Goal: Information Seeking & Learning: Check status

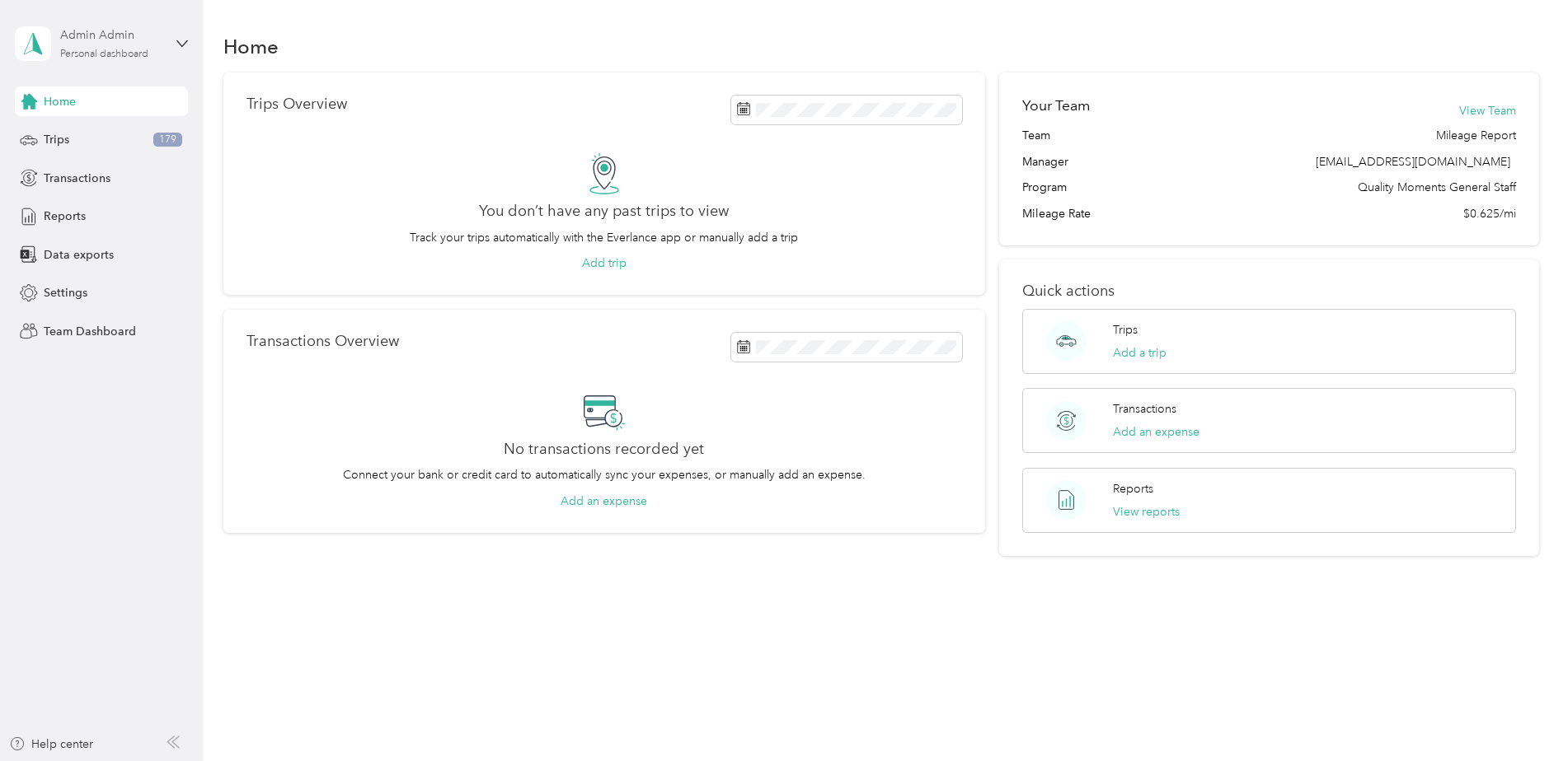
click at [94, 32] on div "Admin Admin" at bounding box center [111, 35] width 103 height 17
click at [86, 138] on div "Team dashboard" at bounding box center [73, 135] width 88 height 17
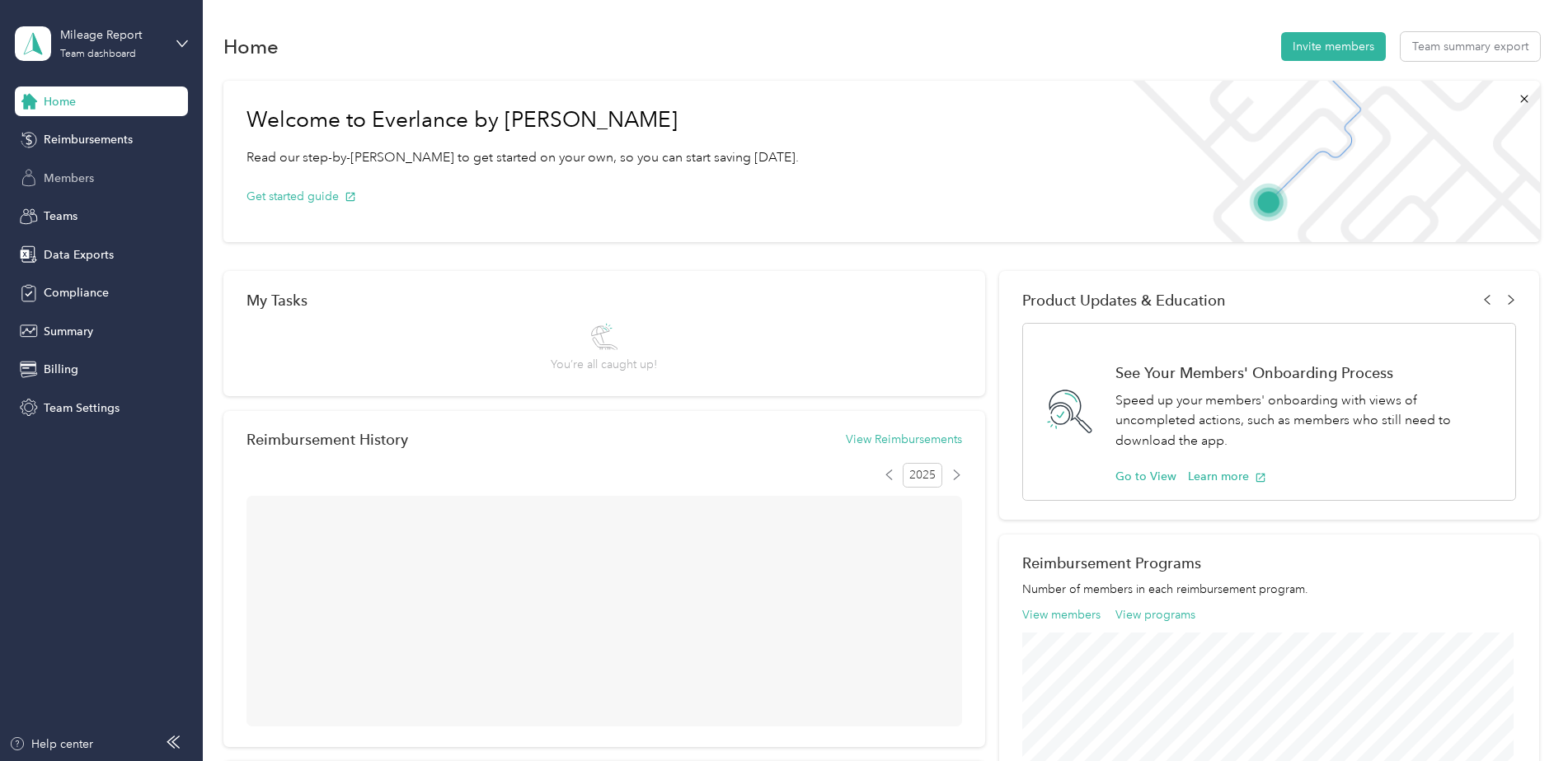
click at [85, 176] on span "Members" at bounding box center [68, 178] width 50 height 17
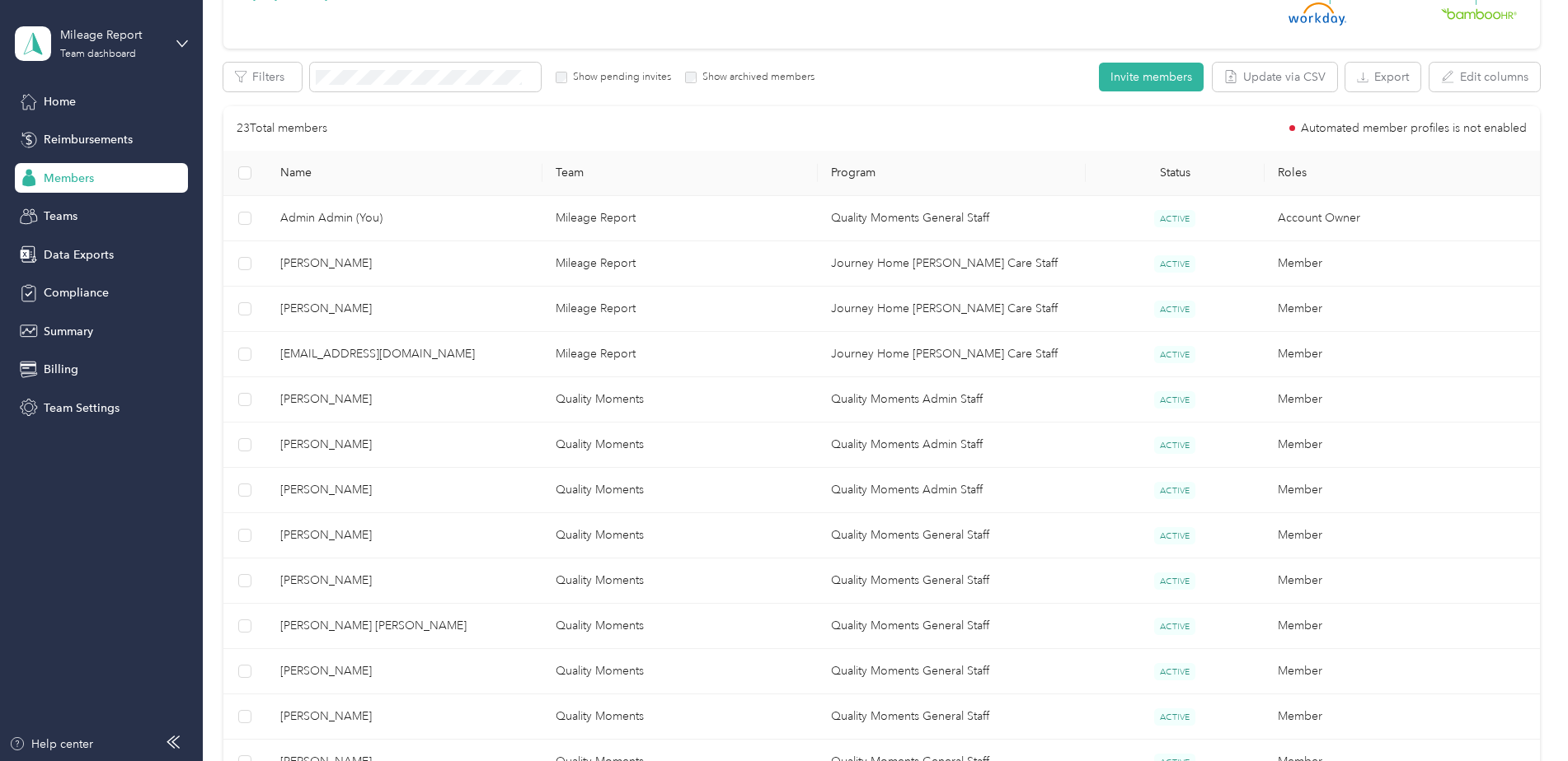
scroll to position [247, 0]
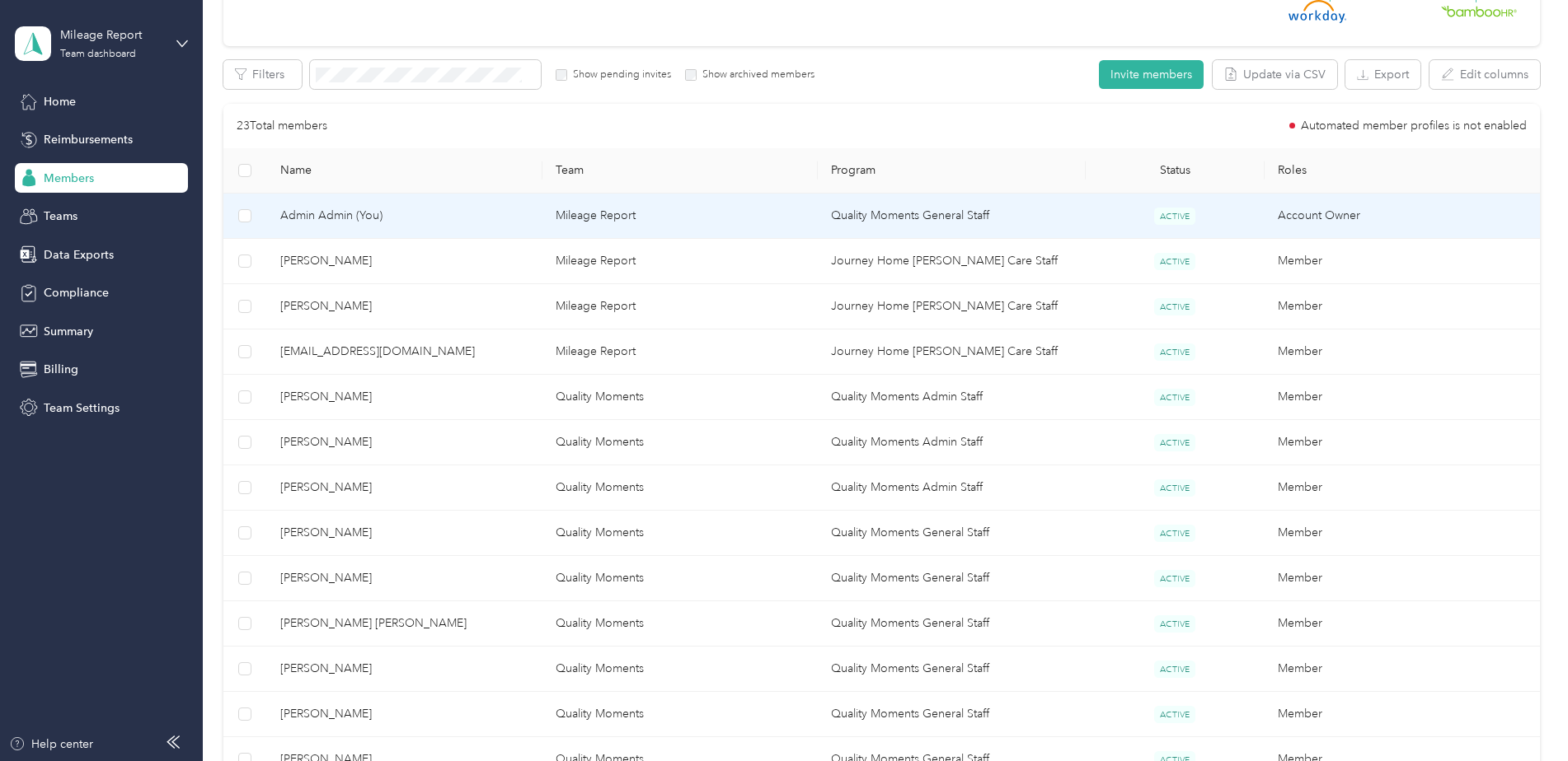
click at [333, 214] on span "Admin Admin (You)" at bounding box center [405, 216] width 249 height 18
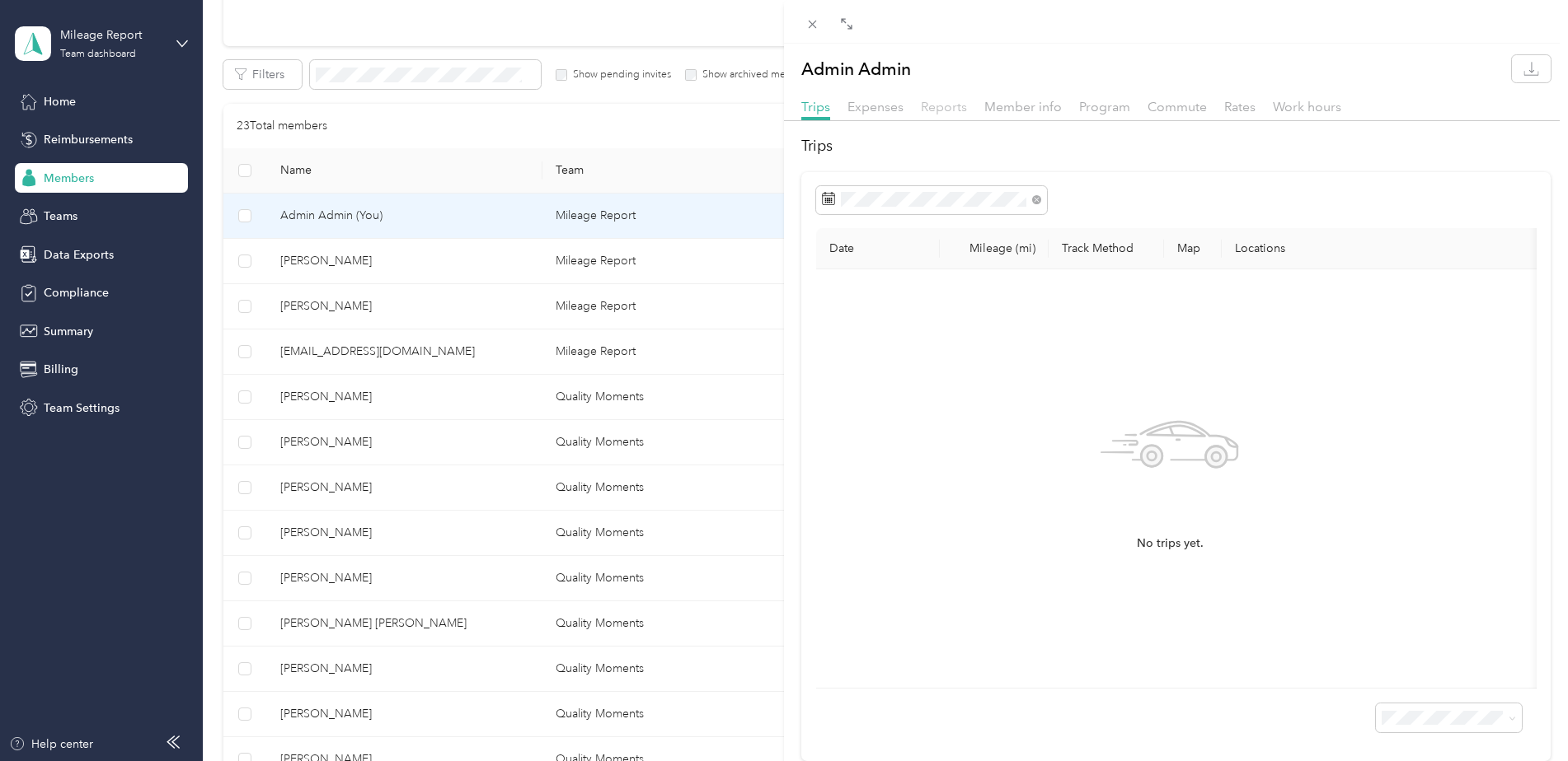
click at [935, 102] on span "Reports" at bounding box center [944, 106] width 46 height 16
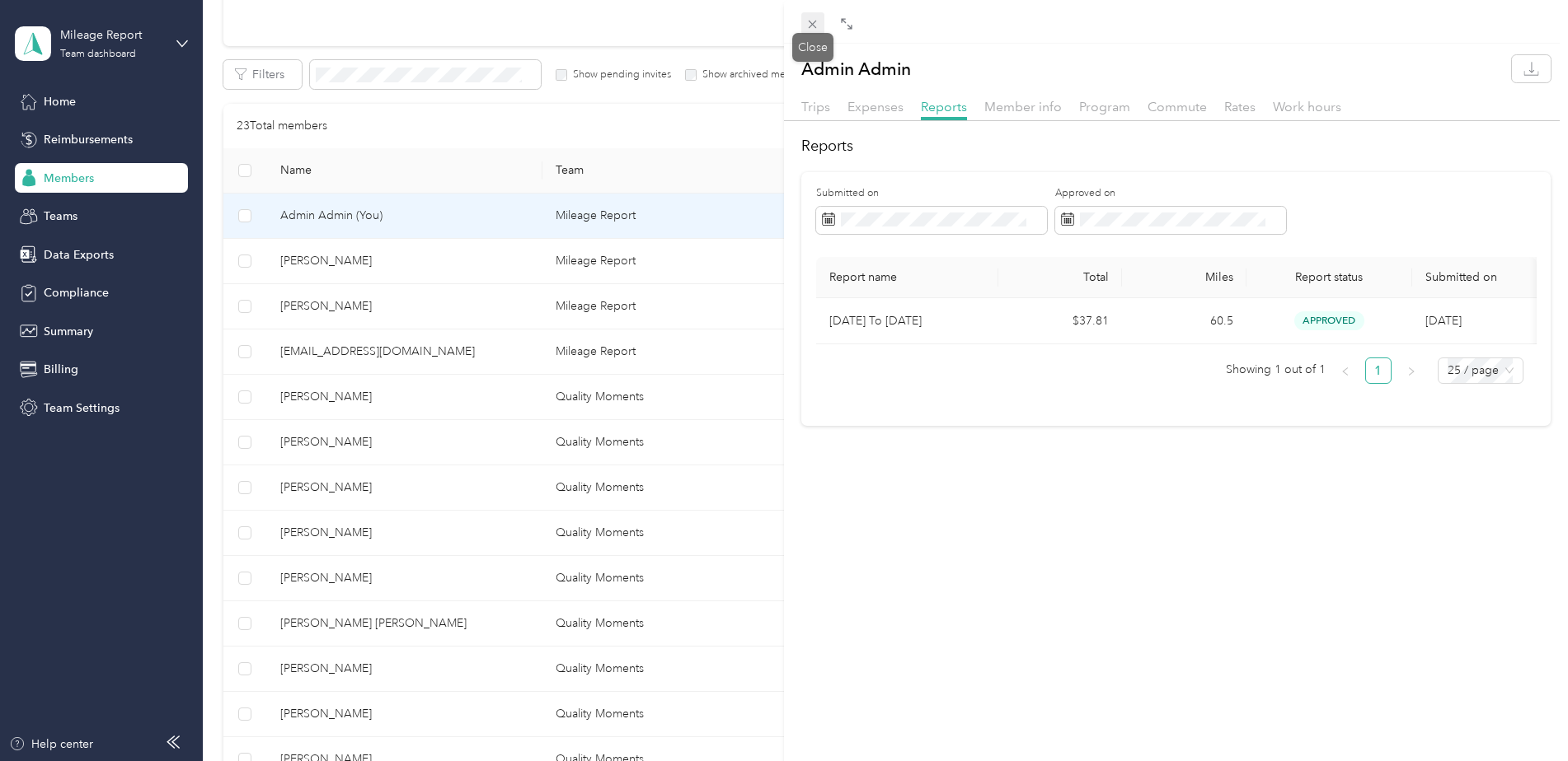
click at [813, 26] on icon at bounding box center [812, 24] width 14 height 14
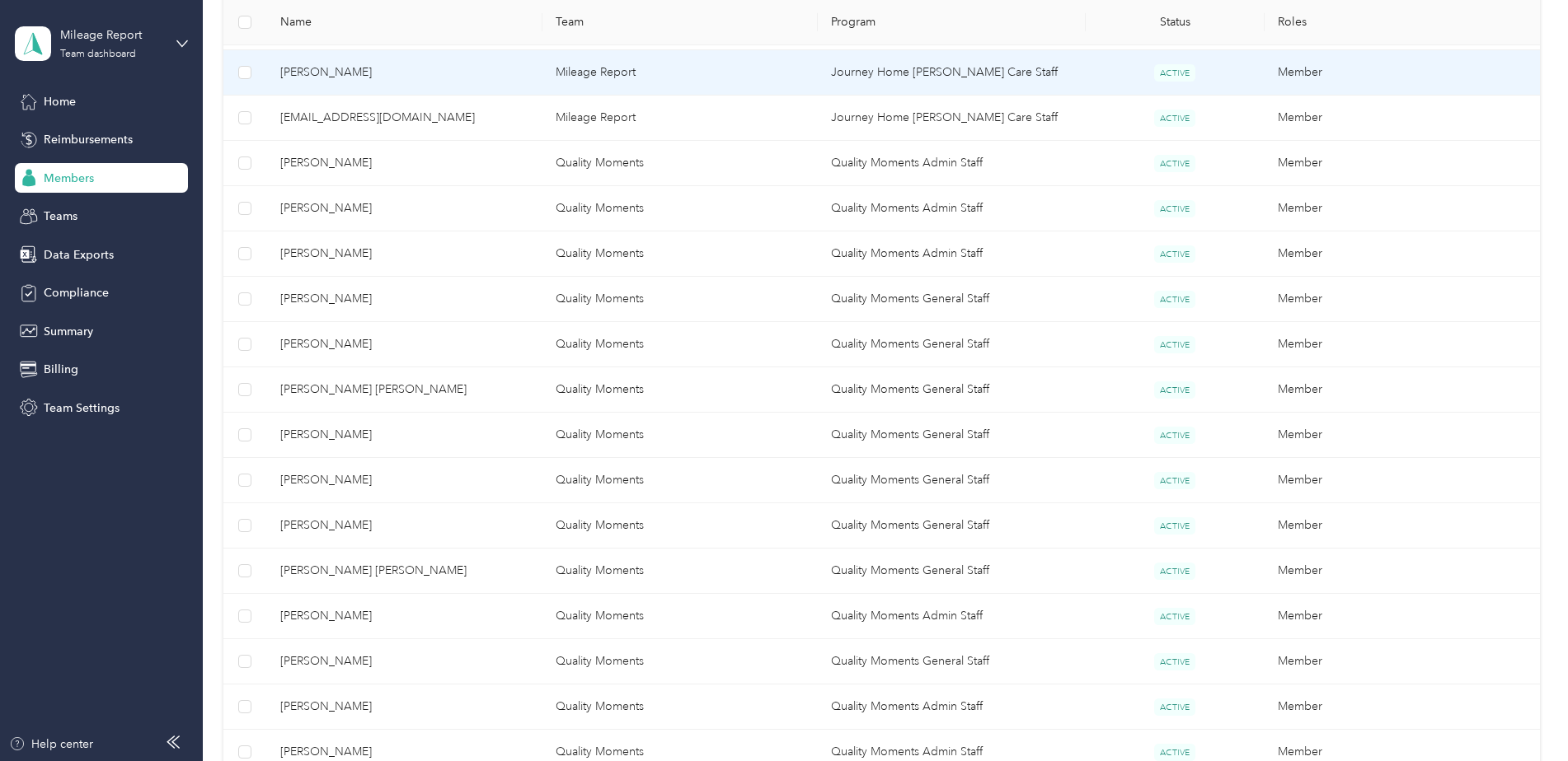
scroll to position [495, 0]
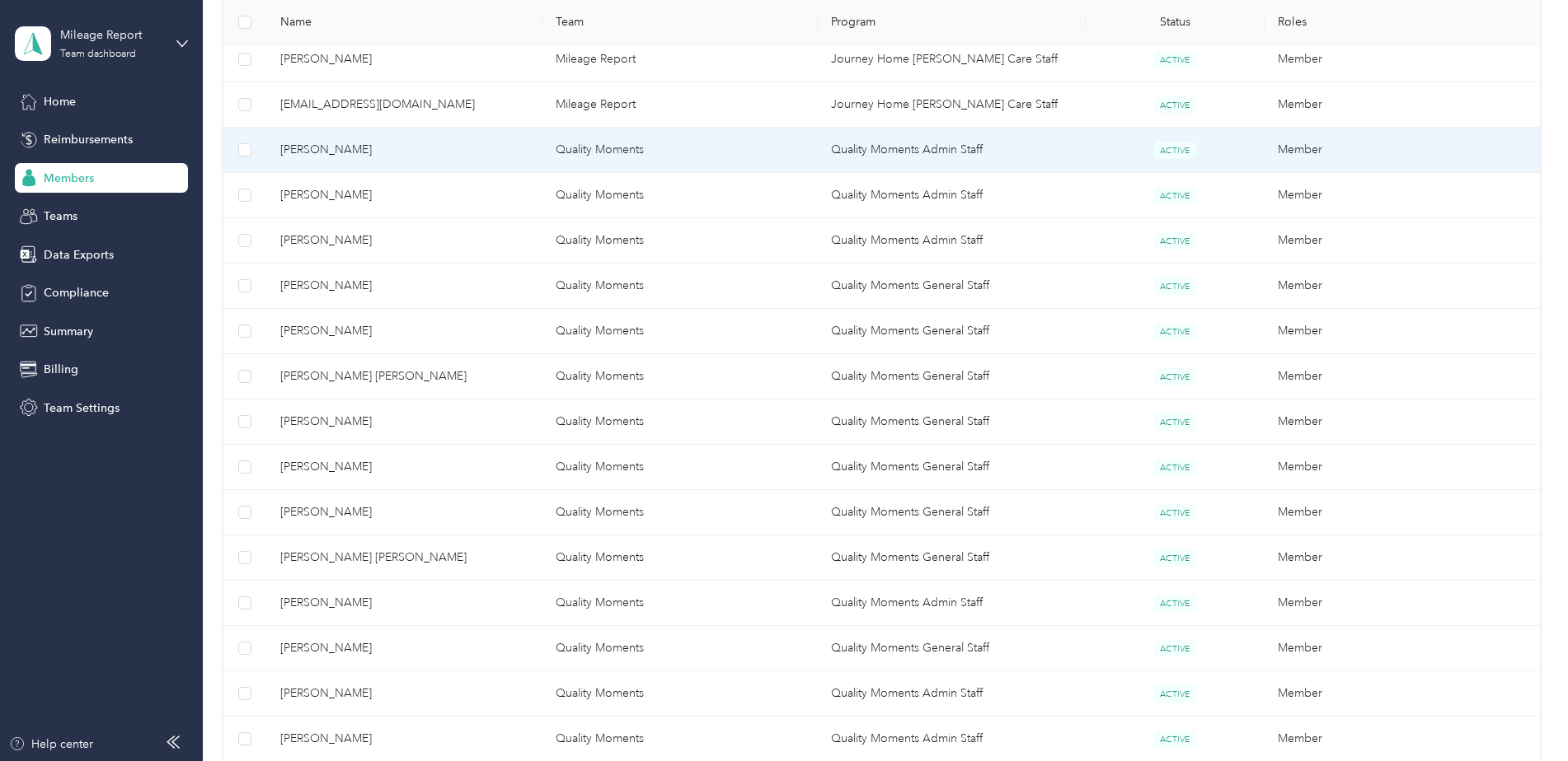
click at [319, 148] on span "[PERSON_NAME]" at bounding box center [405, 150] width 249 height 18
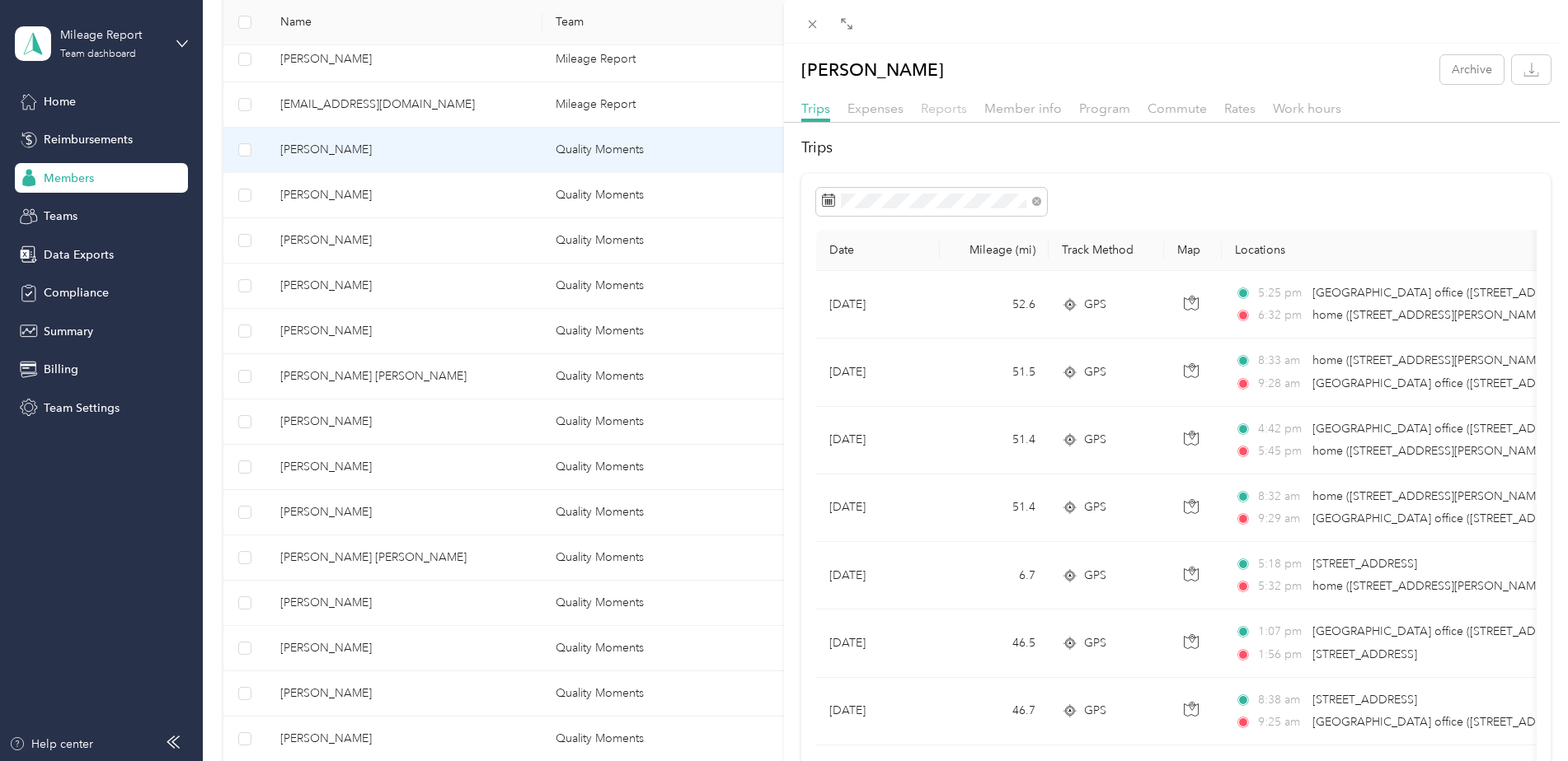
click at [945, 109] on span "Reports" at bounding box center [944, 108] width 46 height 16
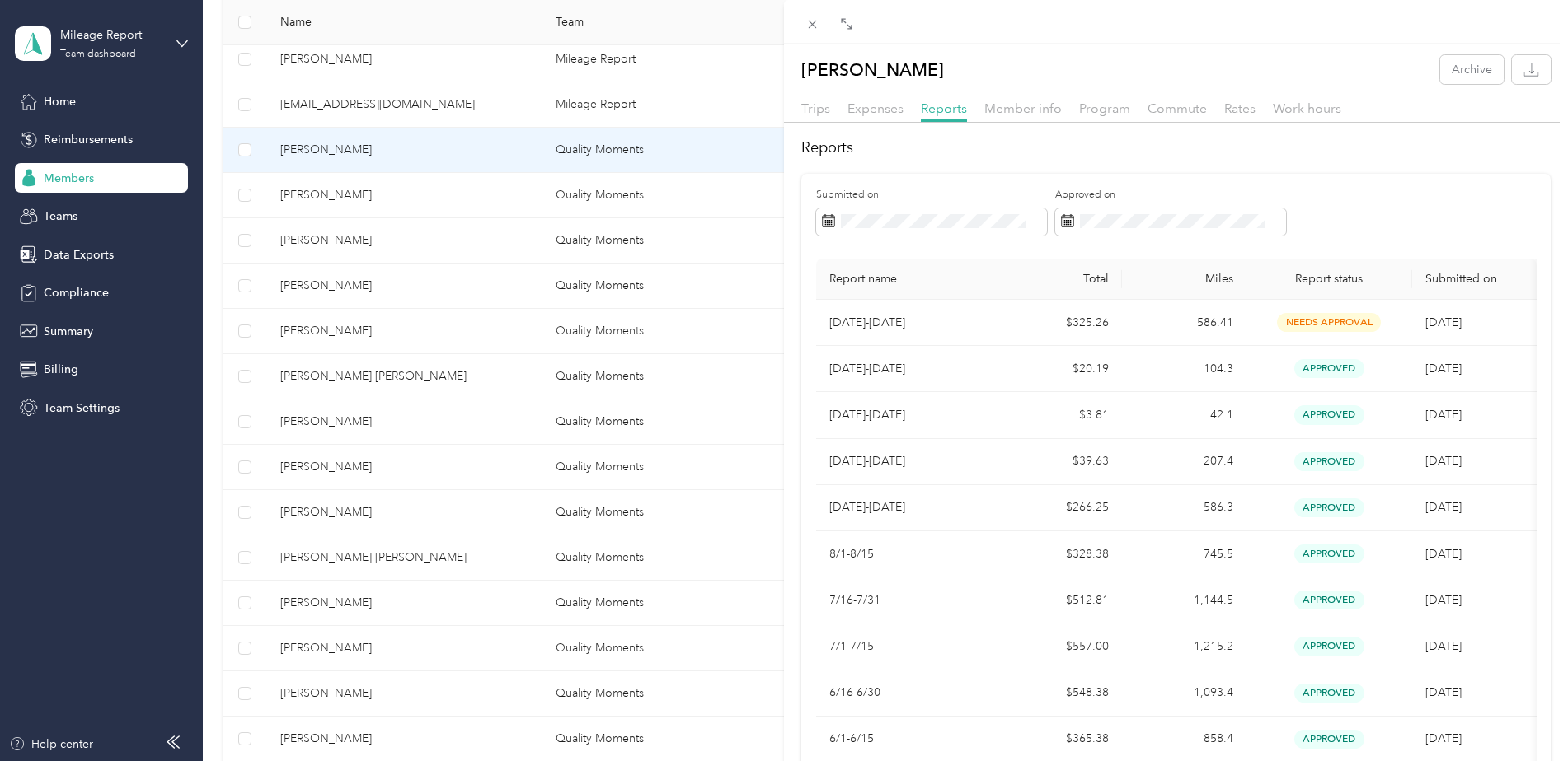
click at [337, 197] on div "[PERSON_NAME] Archive Trips Expenses Reports Member info Program Commute Rates …" at bounding box center [784, 380] width 1568 height 761
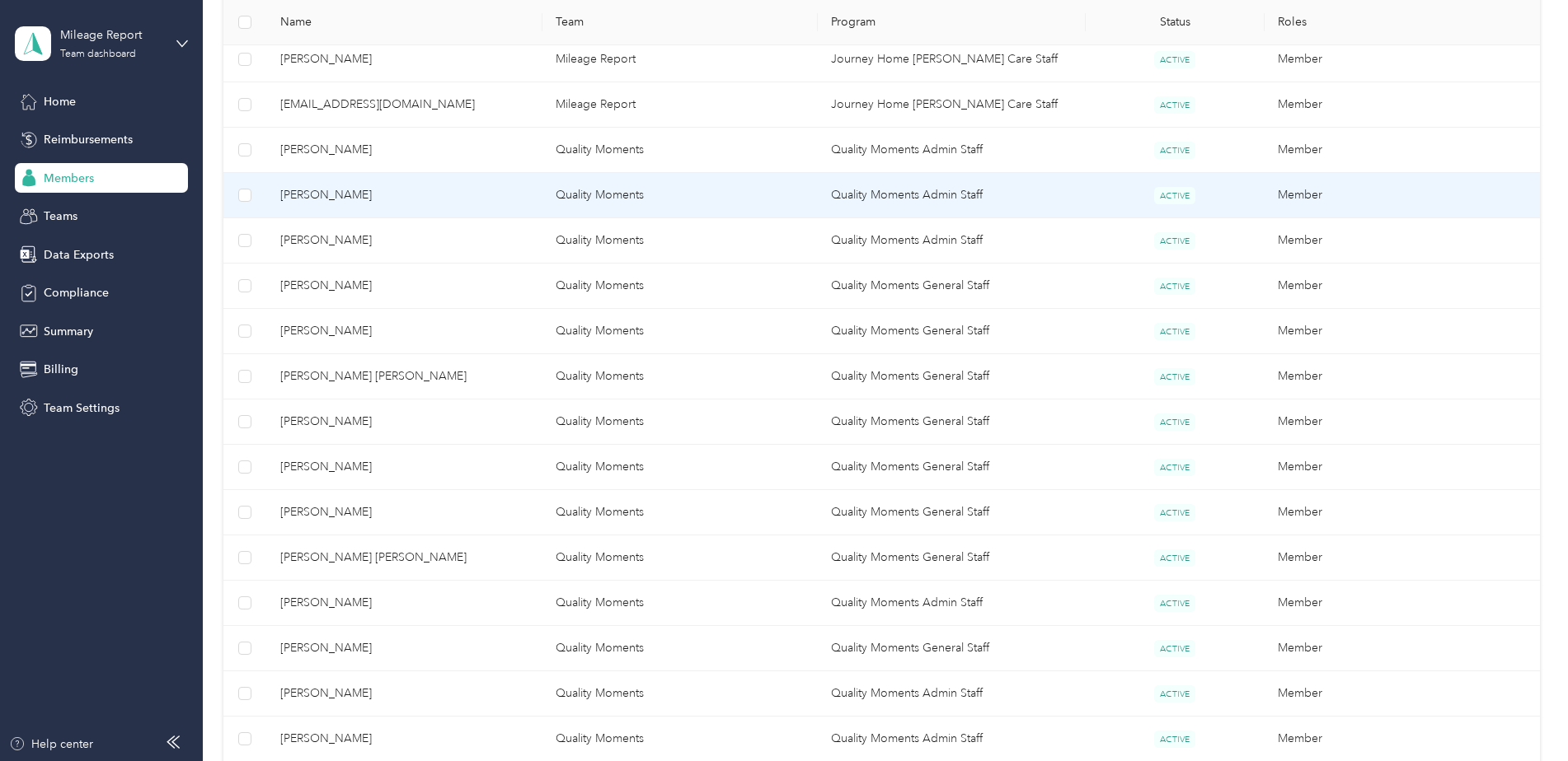
click at [333, 194] on span "[PERSON_NAME]" at bounding box center [405, 195] width 249 height 18
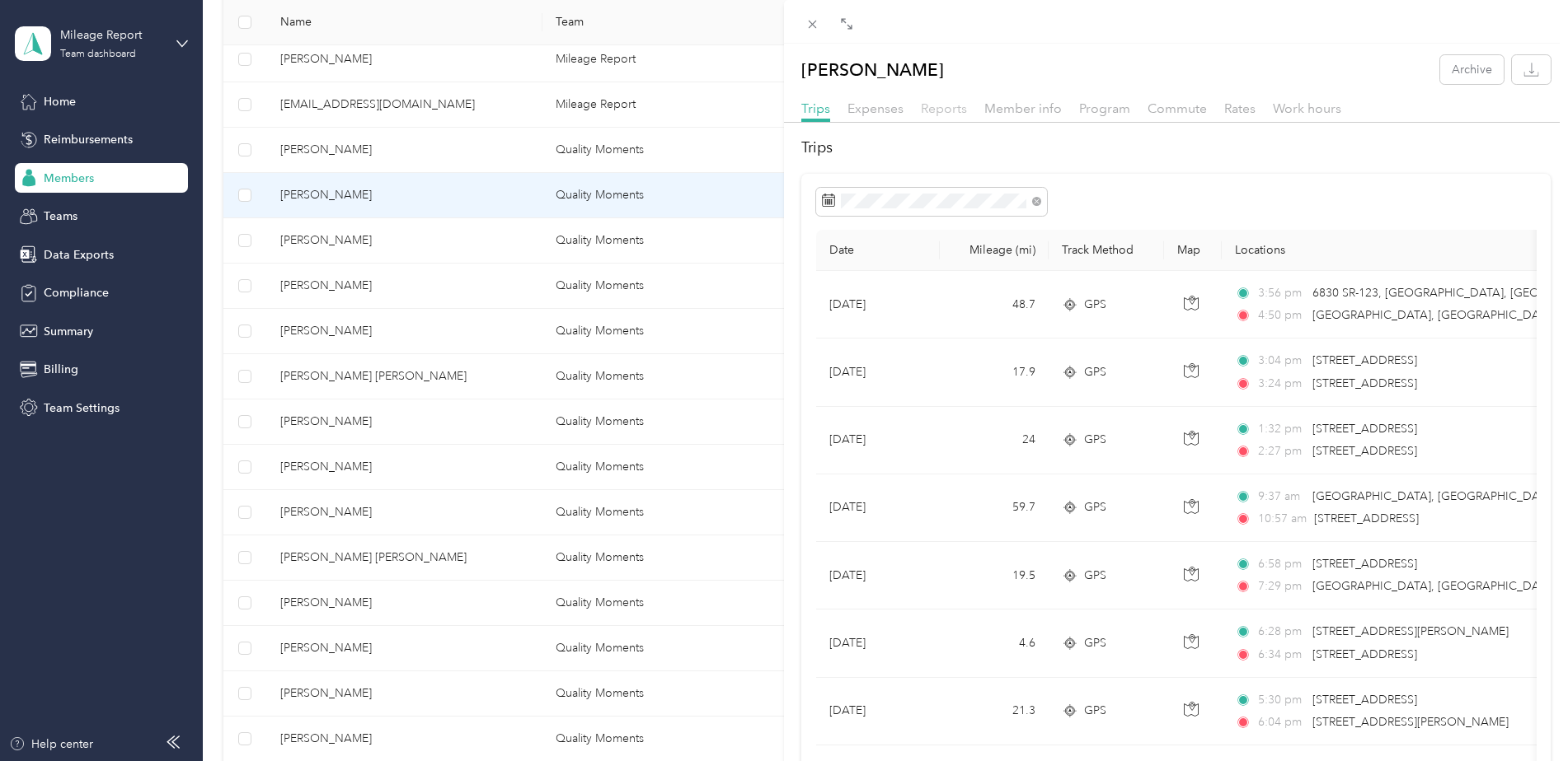
click at [950, 110] on span "Reports" at bounding box center [944, 108] width 46 height 16
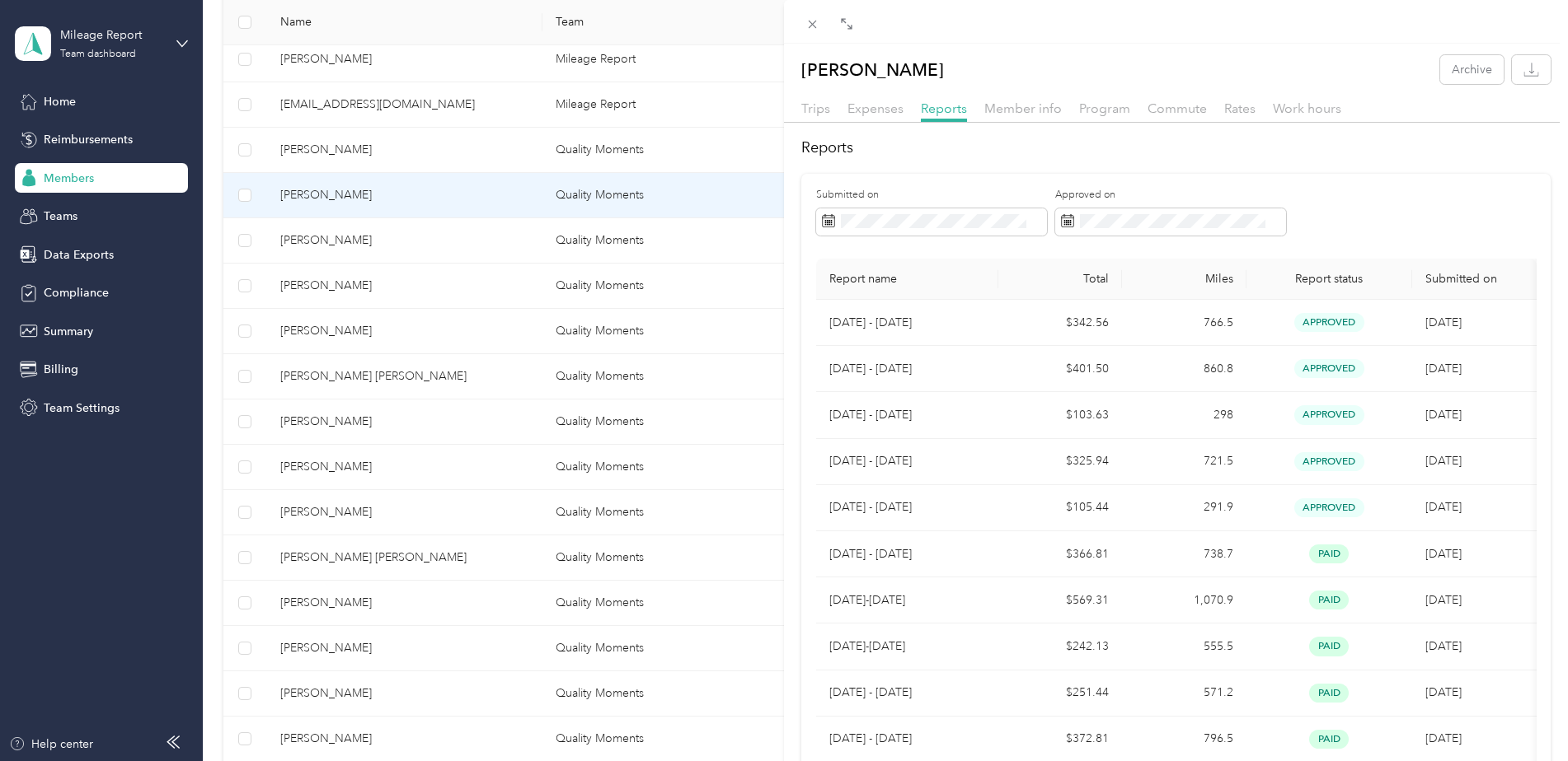
click at [313, 240] on div "[PERSON_NAME] Archive Trips Expenses Reports Member info Program Commute Rates …" at bounding box center [784, 380] width 1568 height 761
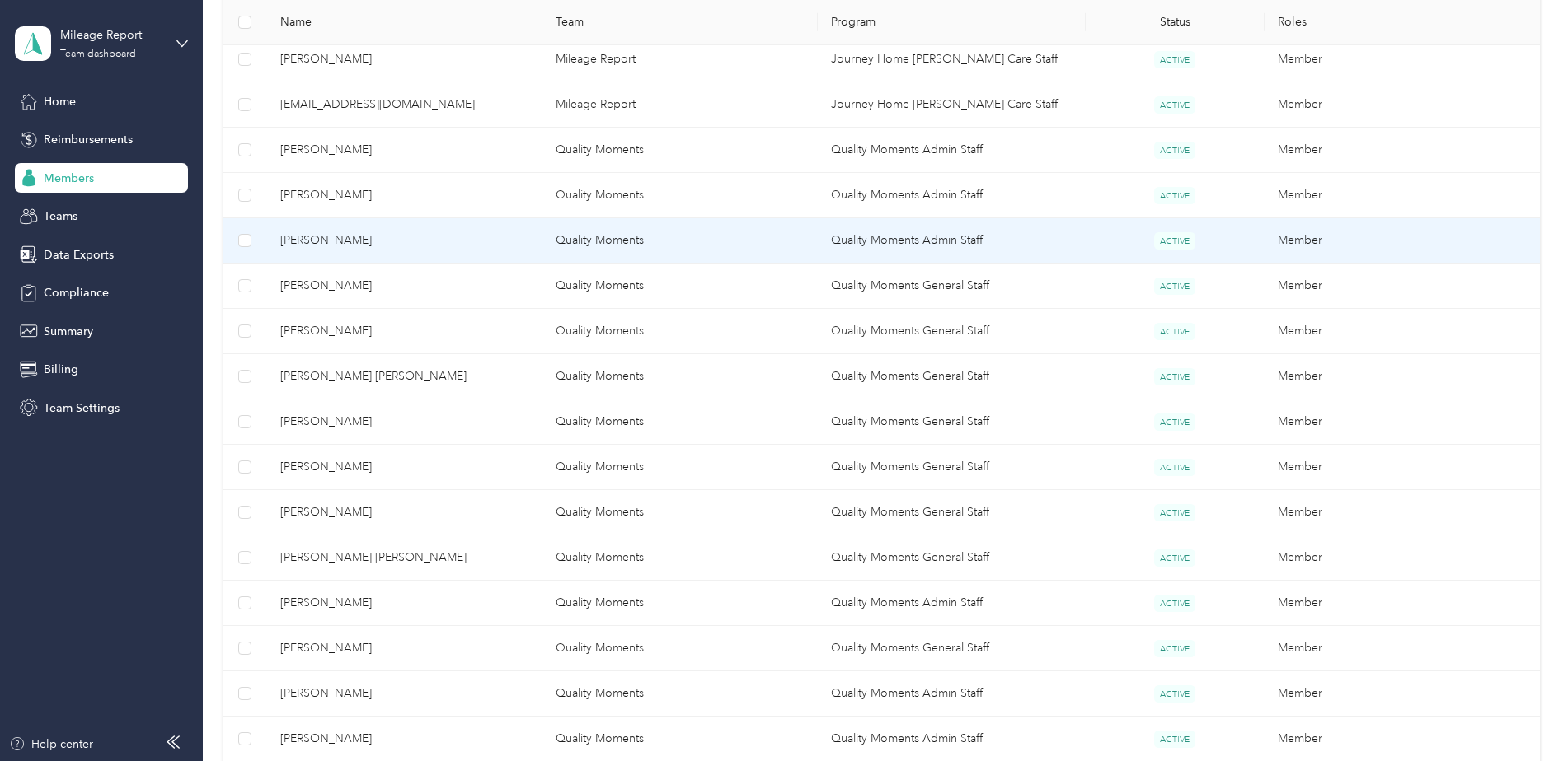
click at [313, 240] on span "[PERSON_NAME]" at bounding box center [405, 241] width 249 height 18
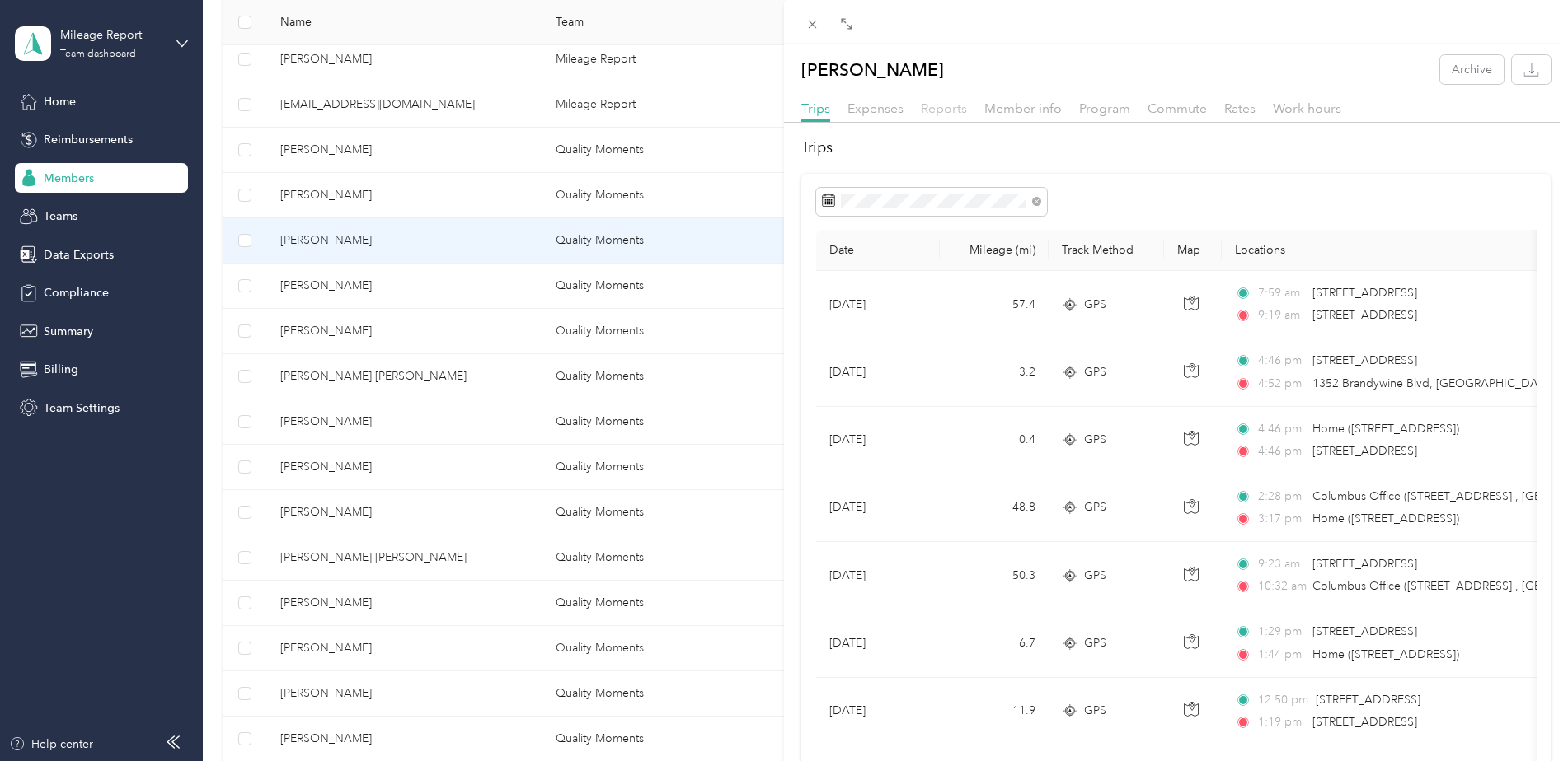
click at [944, 109] on span "Reports" at bounding box center [944, 108] width 46 height 16
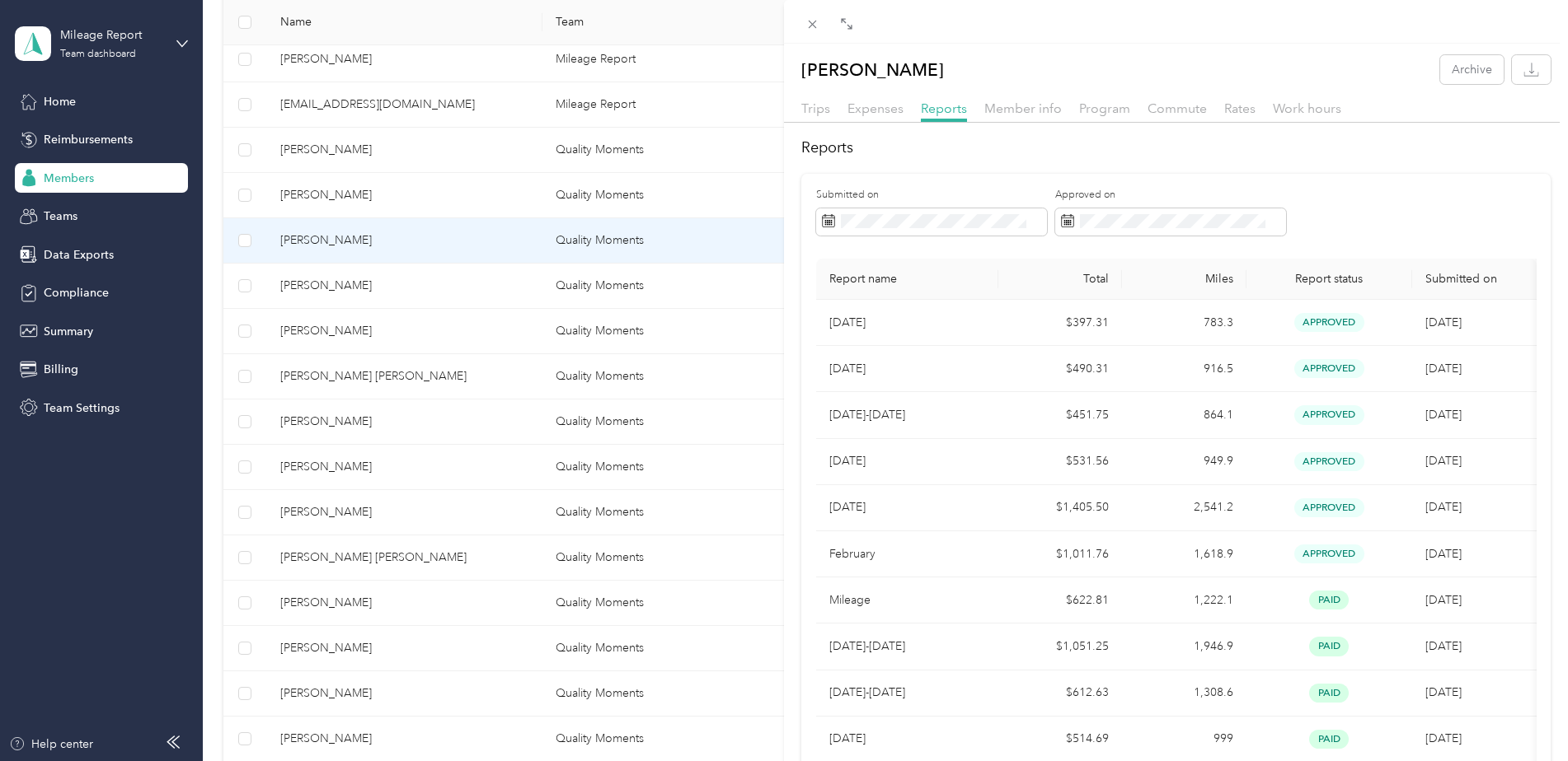
click at [325, 286] on div "[PERSON_NAME] Archive Trips Expenses Reports Member info Program Commute Rates …" at bounding box center [784, 380] width 1568 height 761
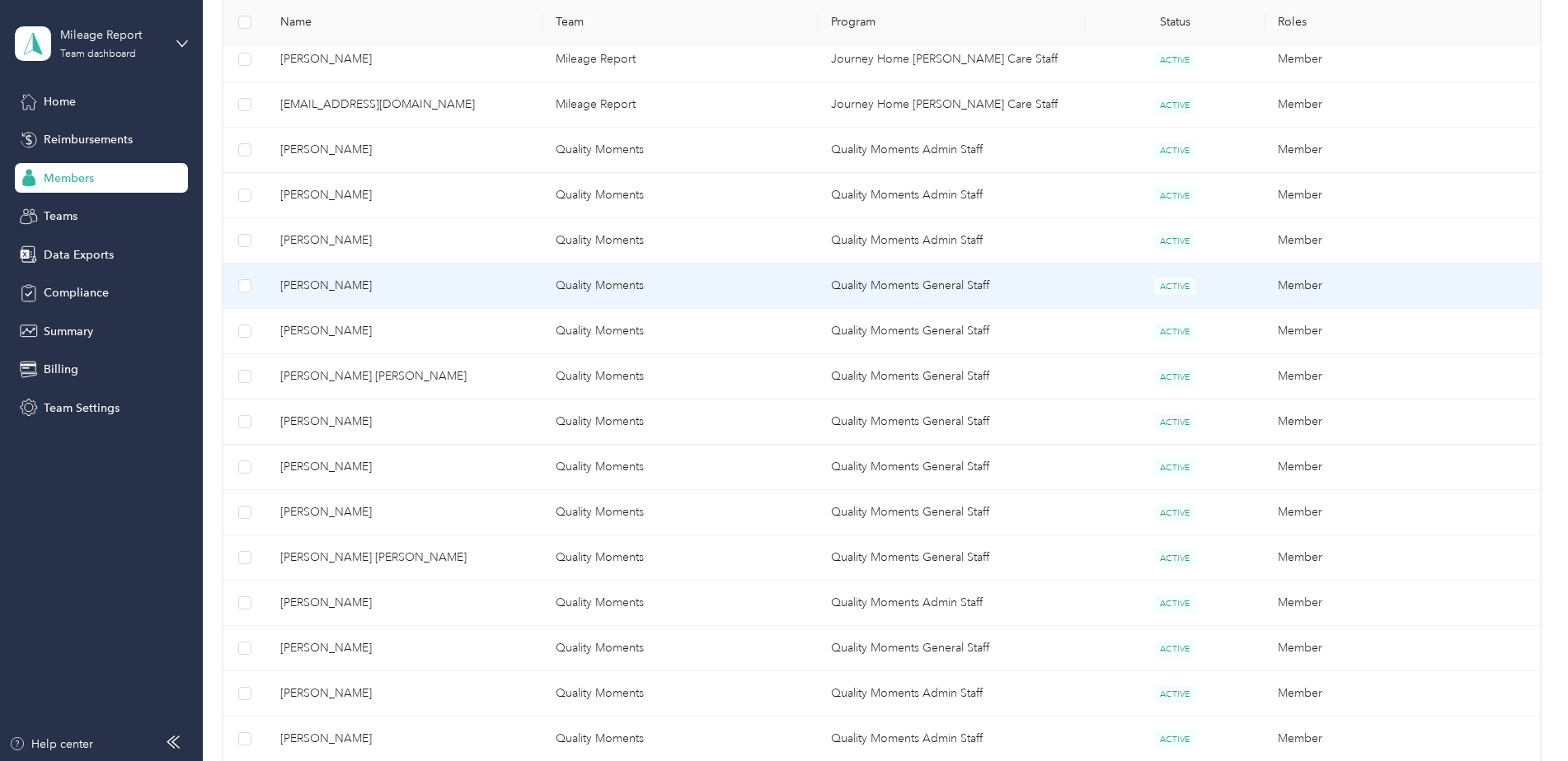
click at [325, 286] on span "[PERSON_NAME]" at bounding box center [405, 286] width 249 height 18
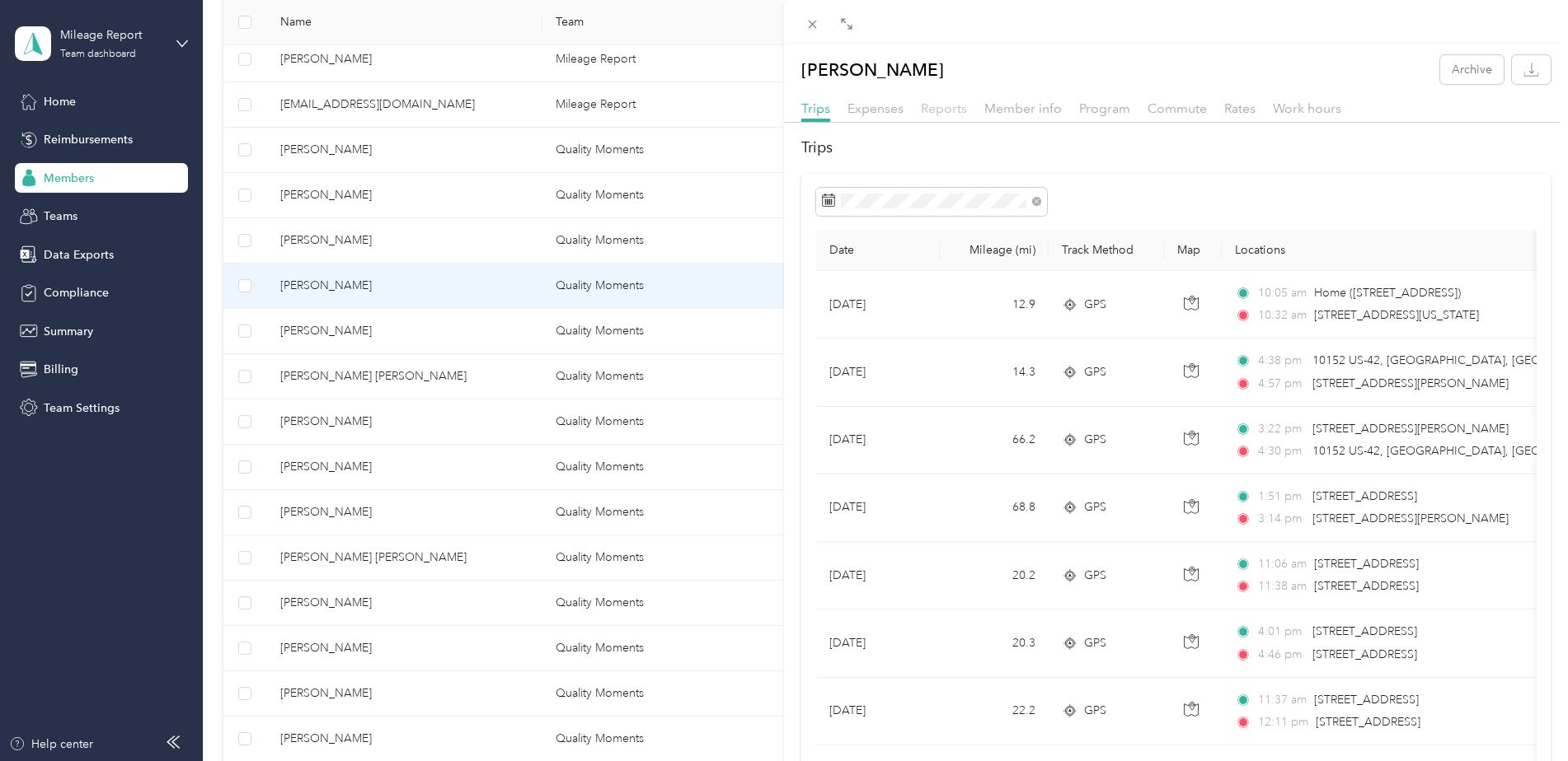
click at [942, 110] on span "Reports" at bounding box center [944, 108] width 46 height 16
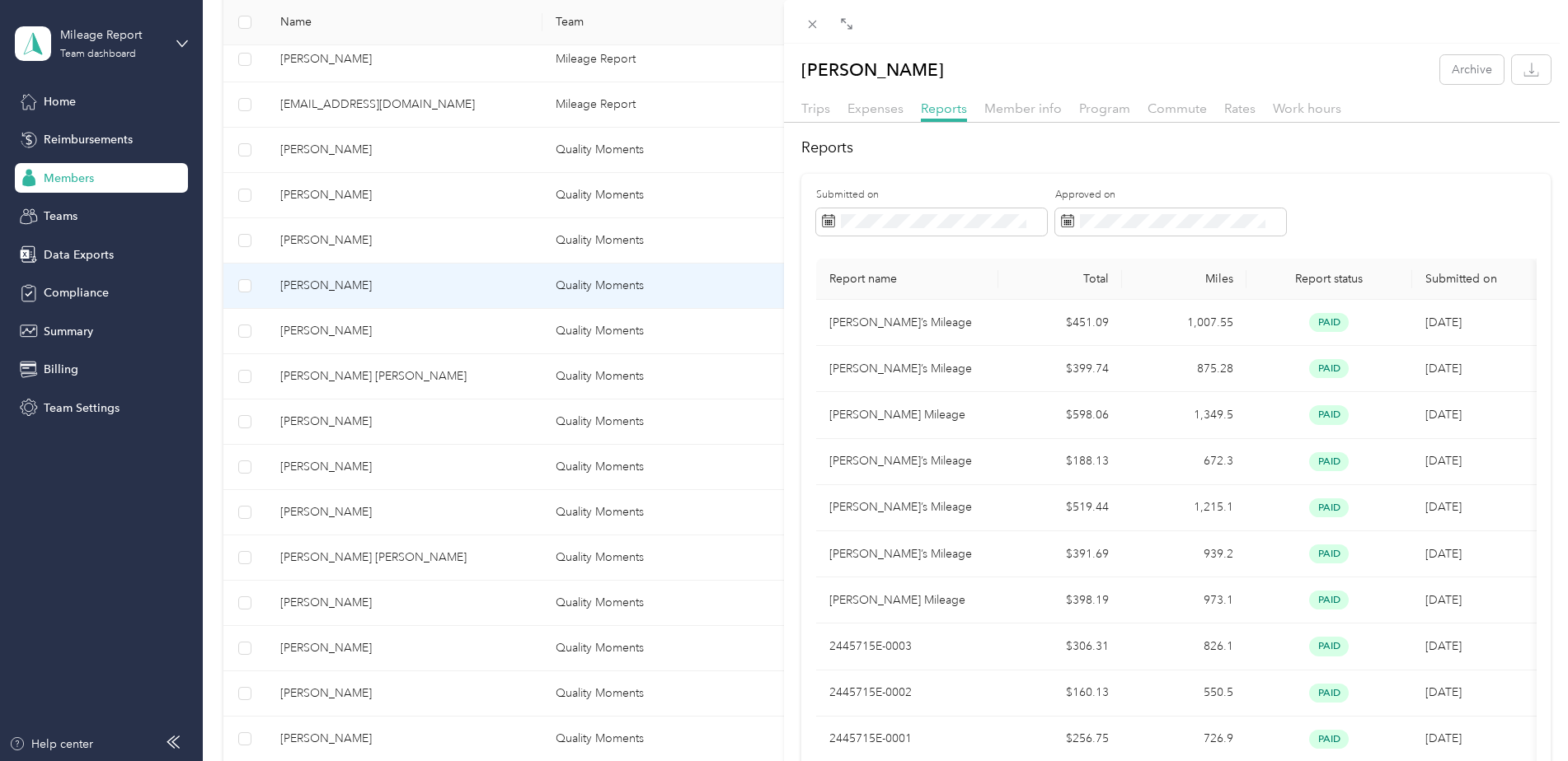
click at [307, 335] on div "[PERSON_NAME] Archive Trips Expenses Reports Member info Program Commute Rates …" at bounding box center [784, 380] width 1568 height 761
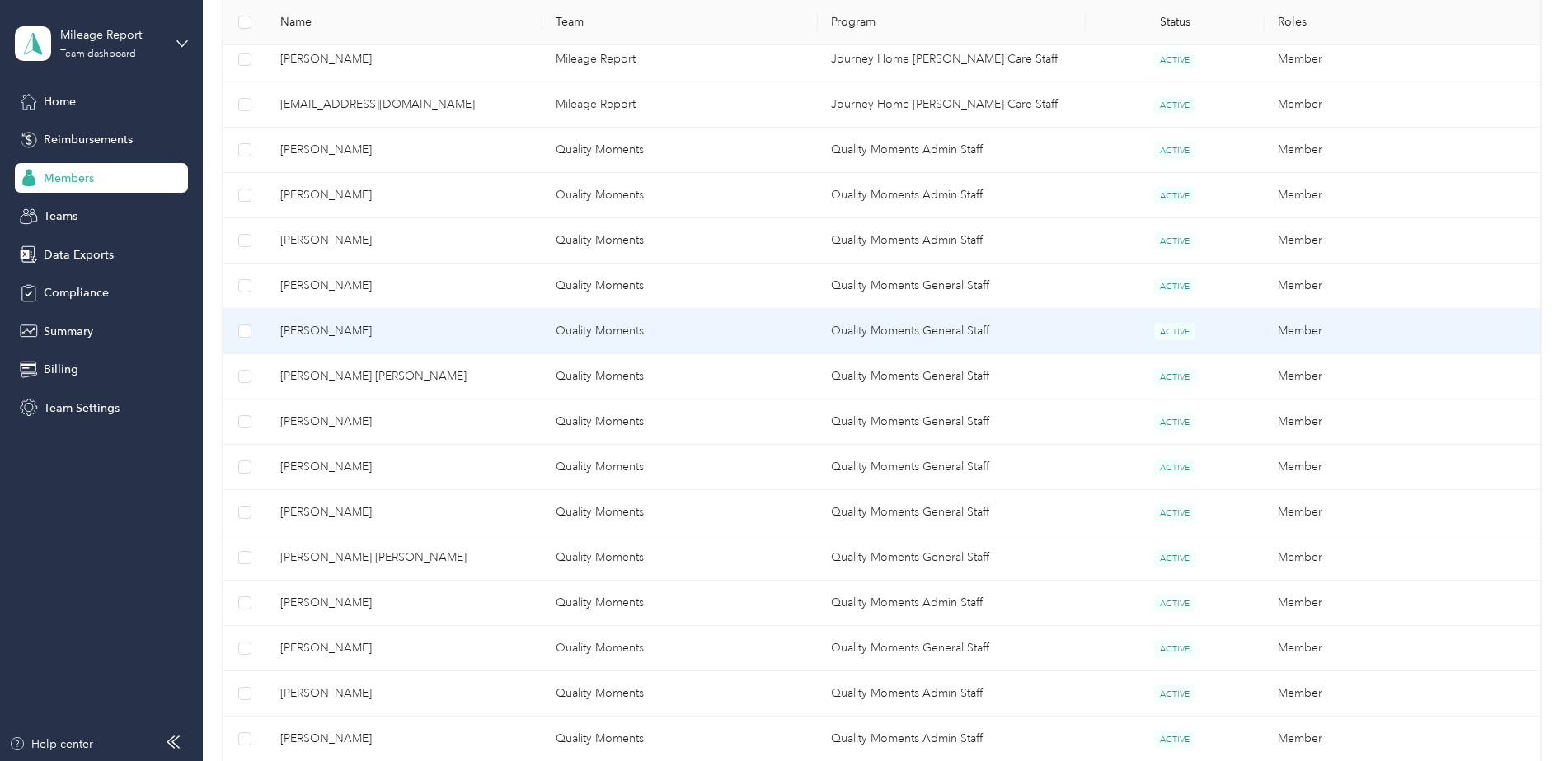
click at [307, 335] on span "[PERSON_NAME]" at bounding box center [405, 331] width 249 height 18
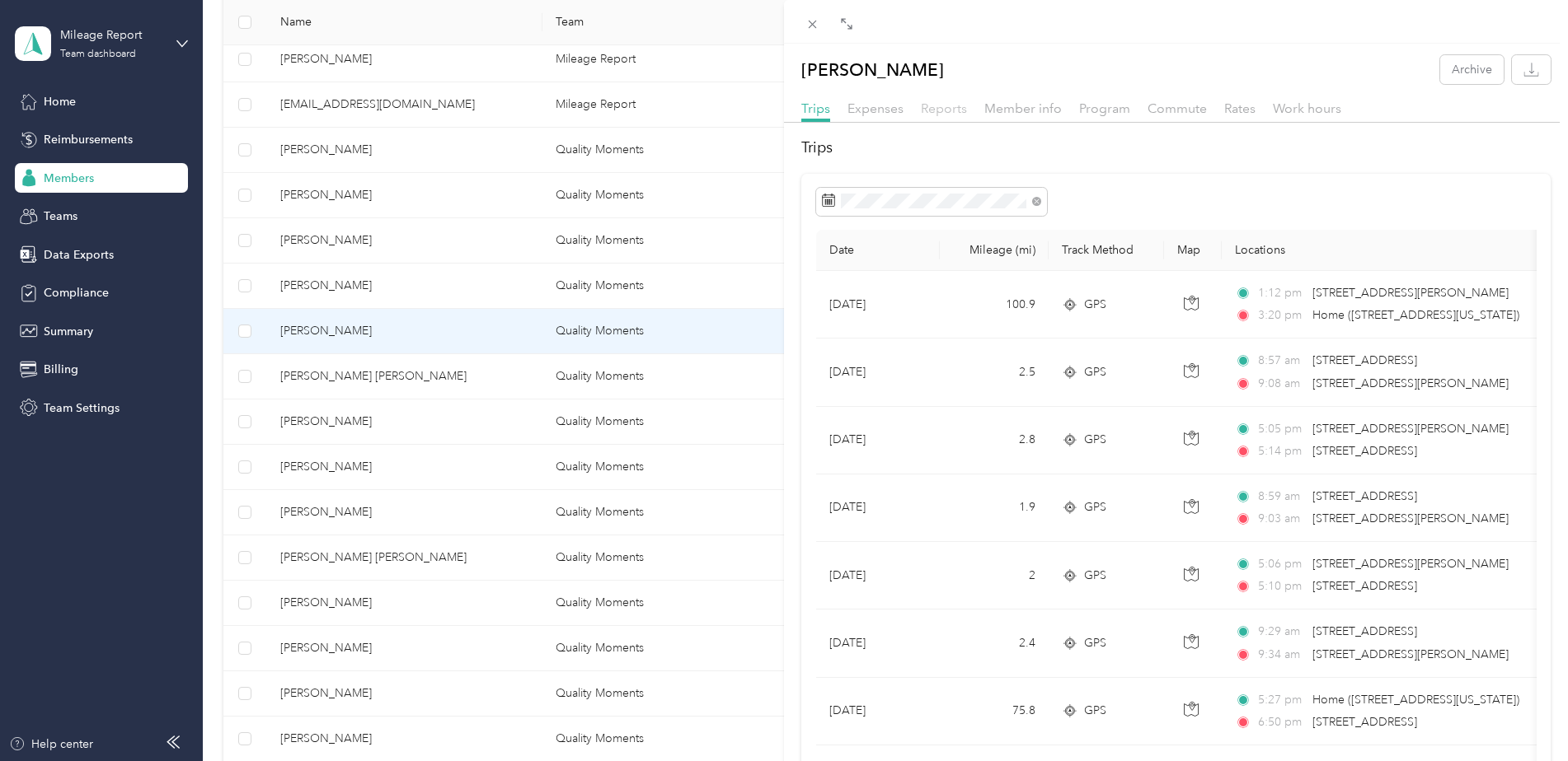
click at [949, 106] on span "Reports" at bounding box center [944, 108] width 46 height 16
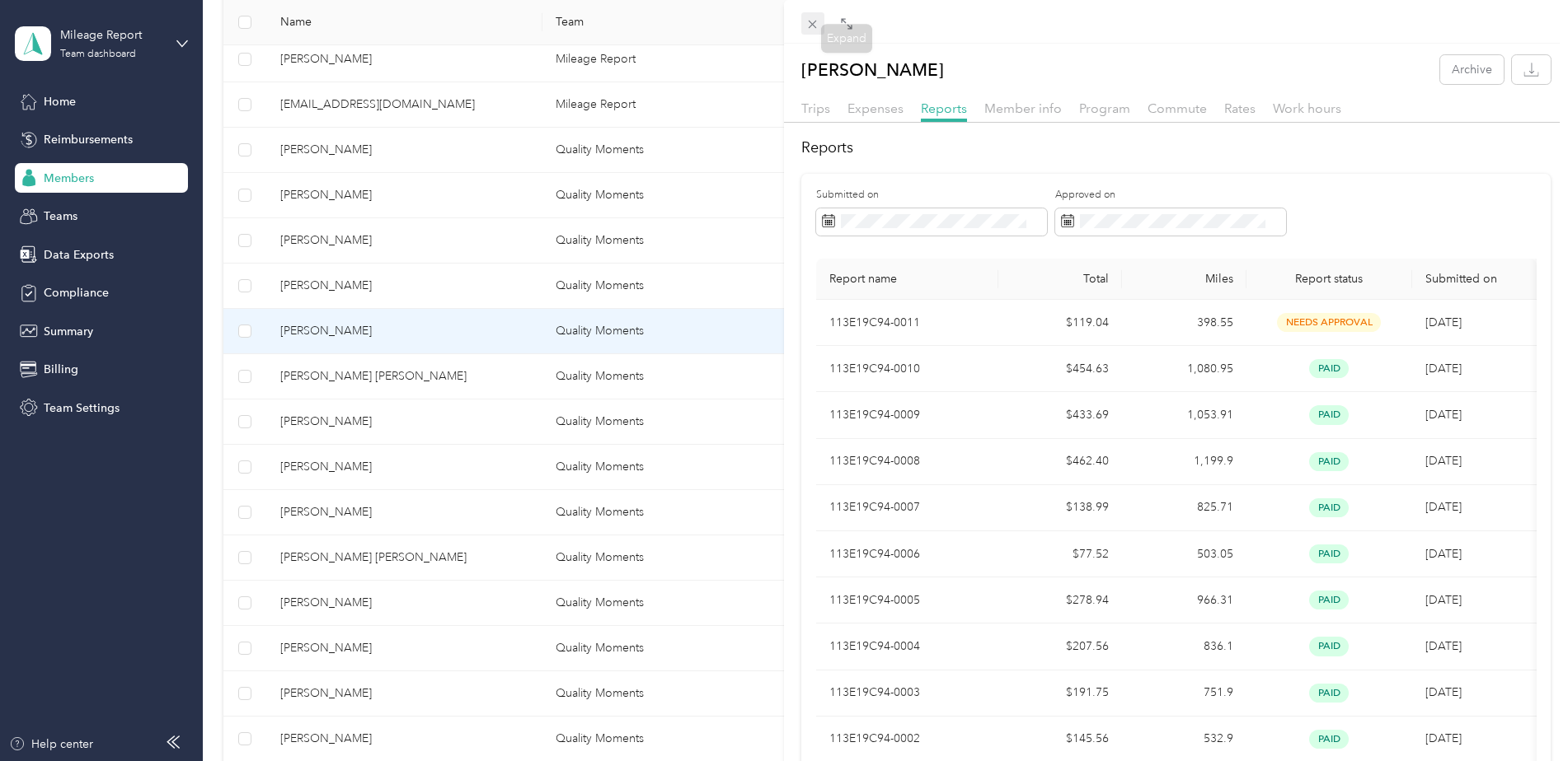
click at [806, 20] on icon at bounding box center [812, 24] width 14 height 14
